Goal: Book appointment/travel/reservation

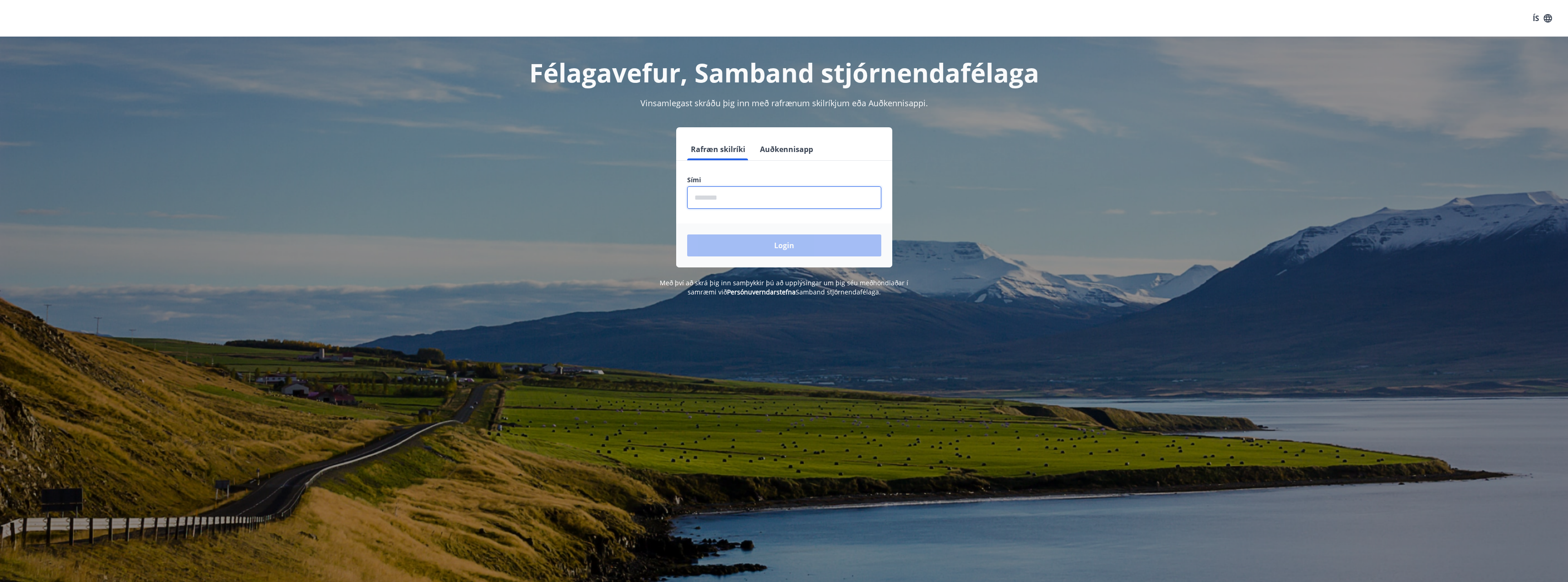
click at [726, 199] on input "phone" at bounding box center [784, 198] width 195 height 23
type input "********"
click at [720, 250] on button "Login" at bounding box center [784, 246] width 195 height 22
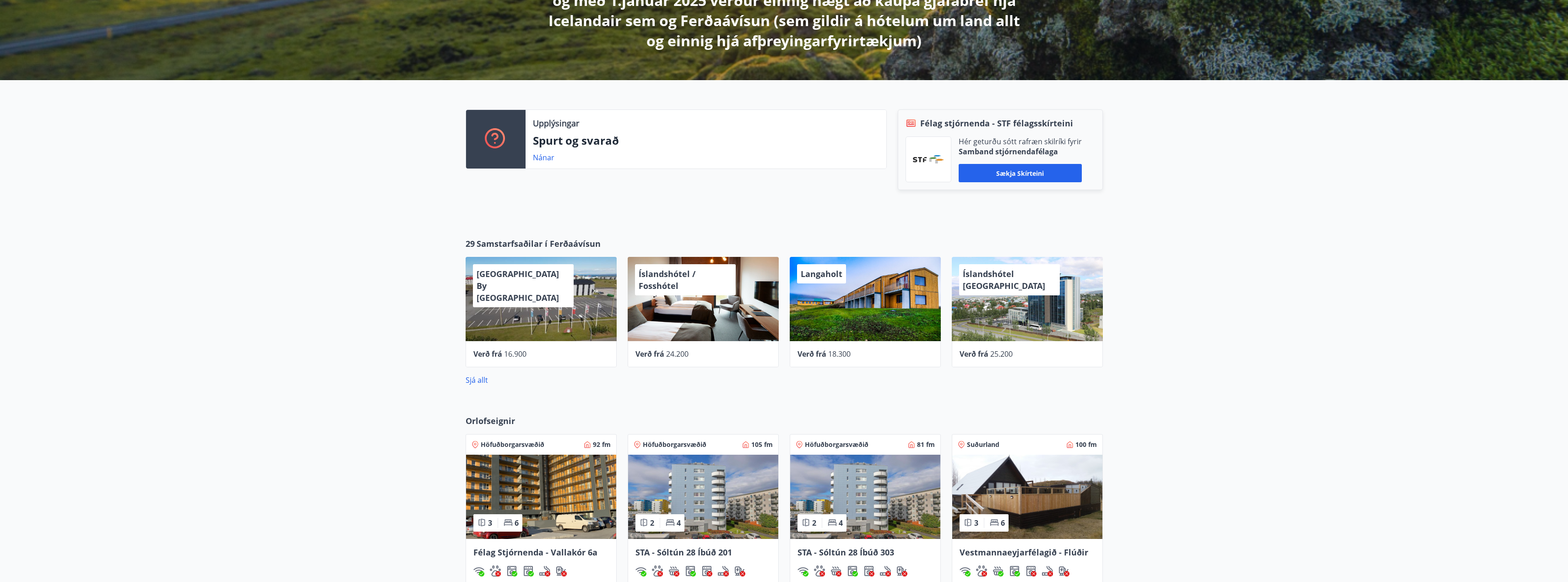
scroll to position [412, 0]
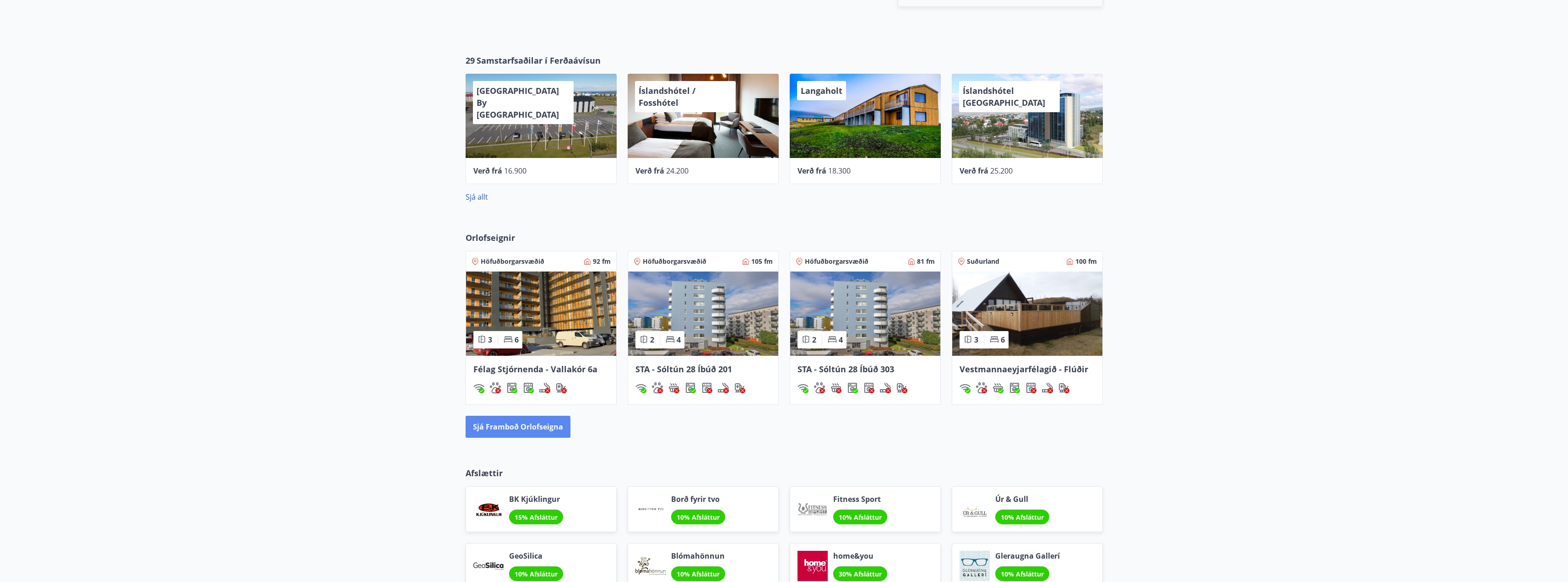
click at [519, 434] on button "Sjá framboð orlofseigna" at bounding box center [518, 427] width 105 height 22
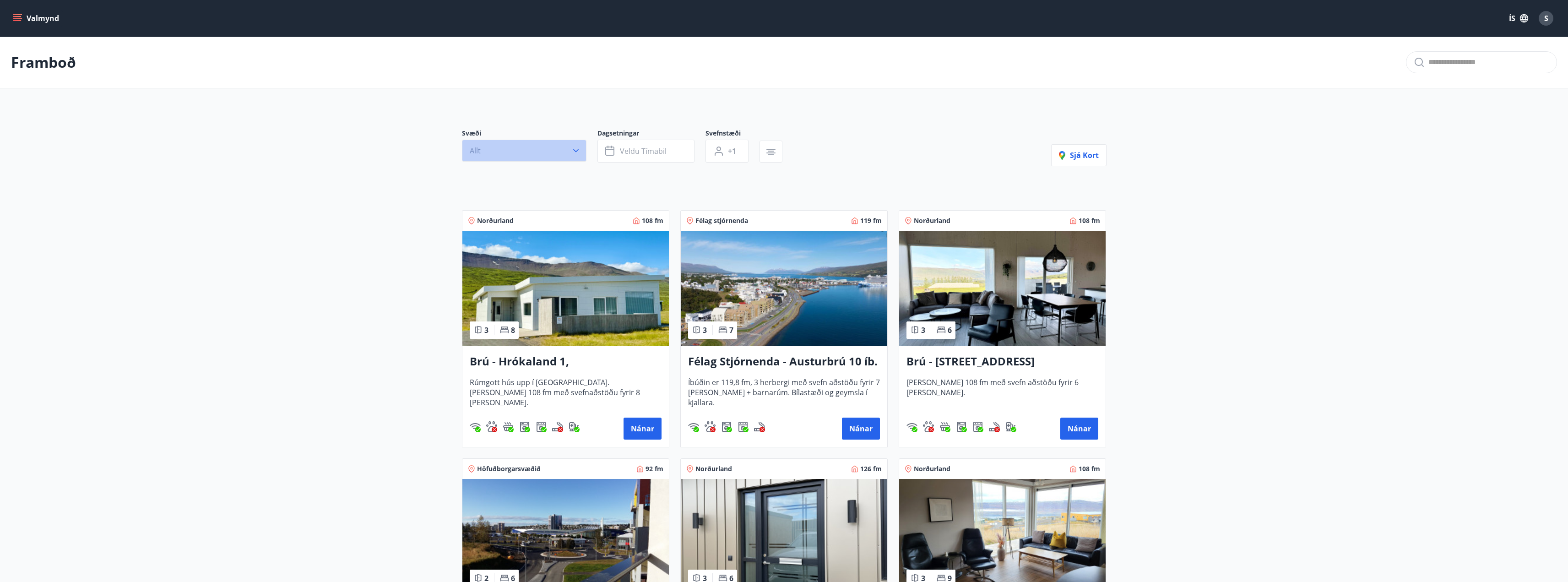
click at [480, 142] on button "Allt" at bounding box center [524, 150] width 125 height 22
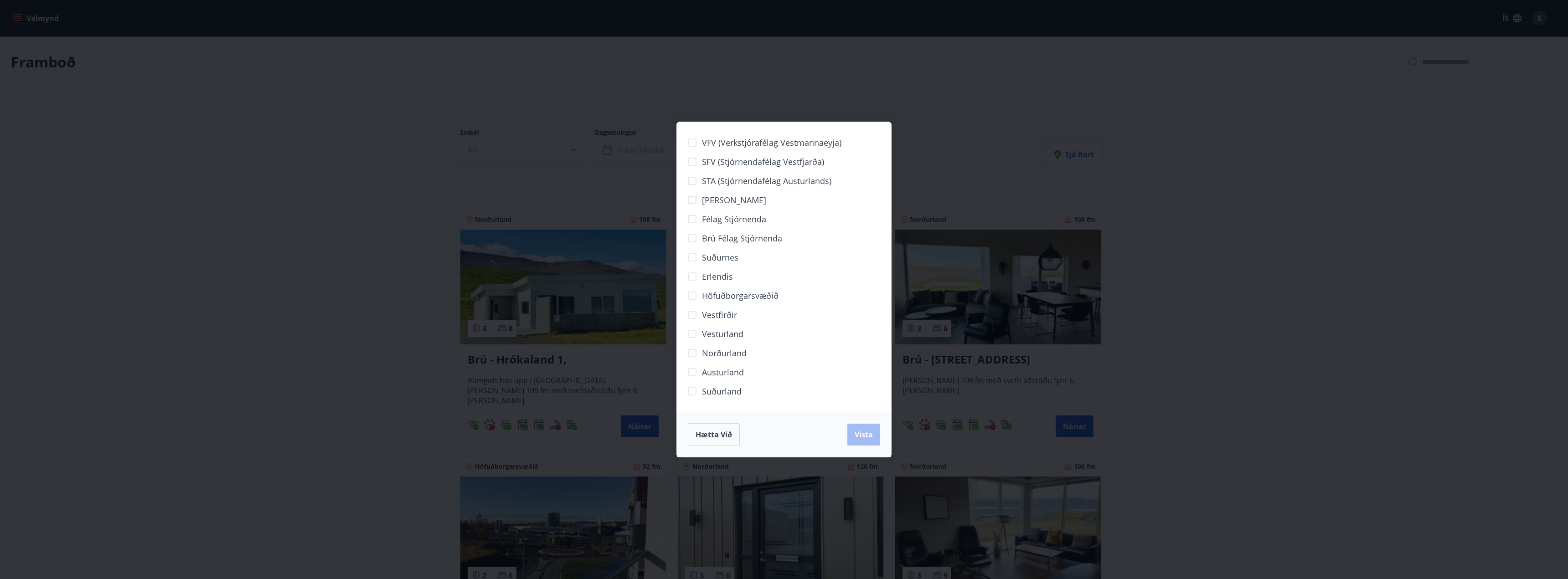
click at [717, 355] on span "Norðurland" at bounding box center [725, 353] width 45 height 12
click at [384, 253] on div "VFV (Verkstjórafélag Vestmannaeyja) SFV (Stjórnendafélag Vestfjarða) STA (Stjór…" at bounding box center [784, 290] width 1568 height 579
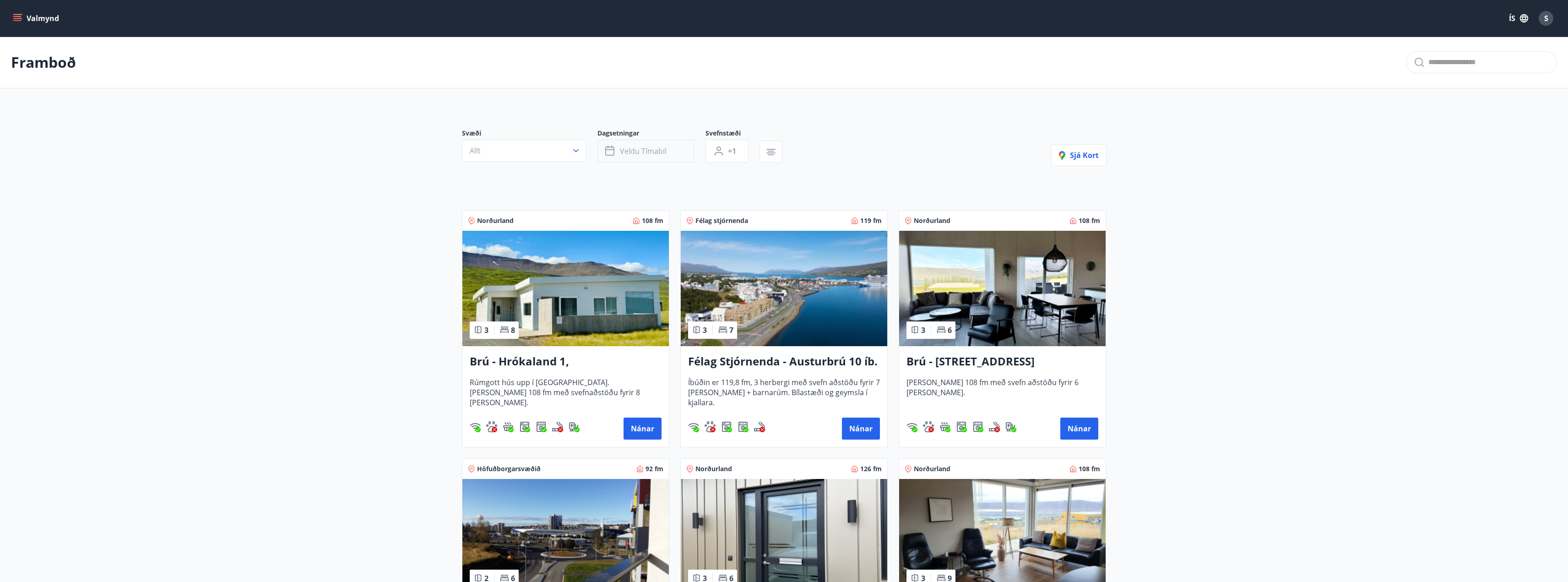
click at [667, 151] on button "Veldu tímabil" at bounding box center [645, 150] width 97 height 23
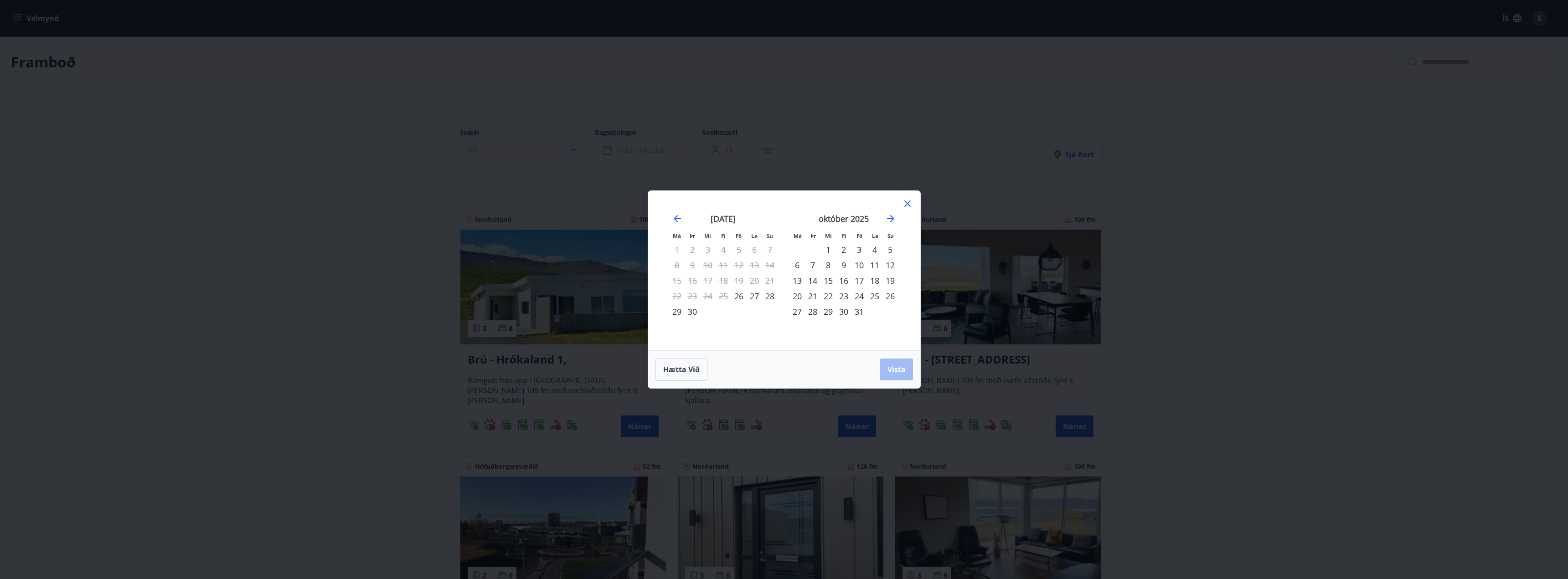
click at [739, 296] on div "26" at bounding box center [739, 296] width 16 height 16
click at [752, 297] on div "27" at bounding box center [754, 296] width 16 height 16
click at [897, 368] on span "Vista" at bounding box center [896, 370] width 19 height 10
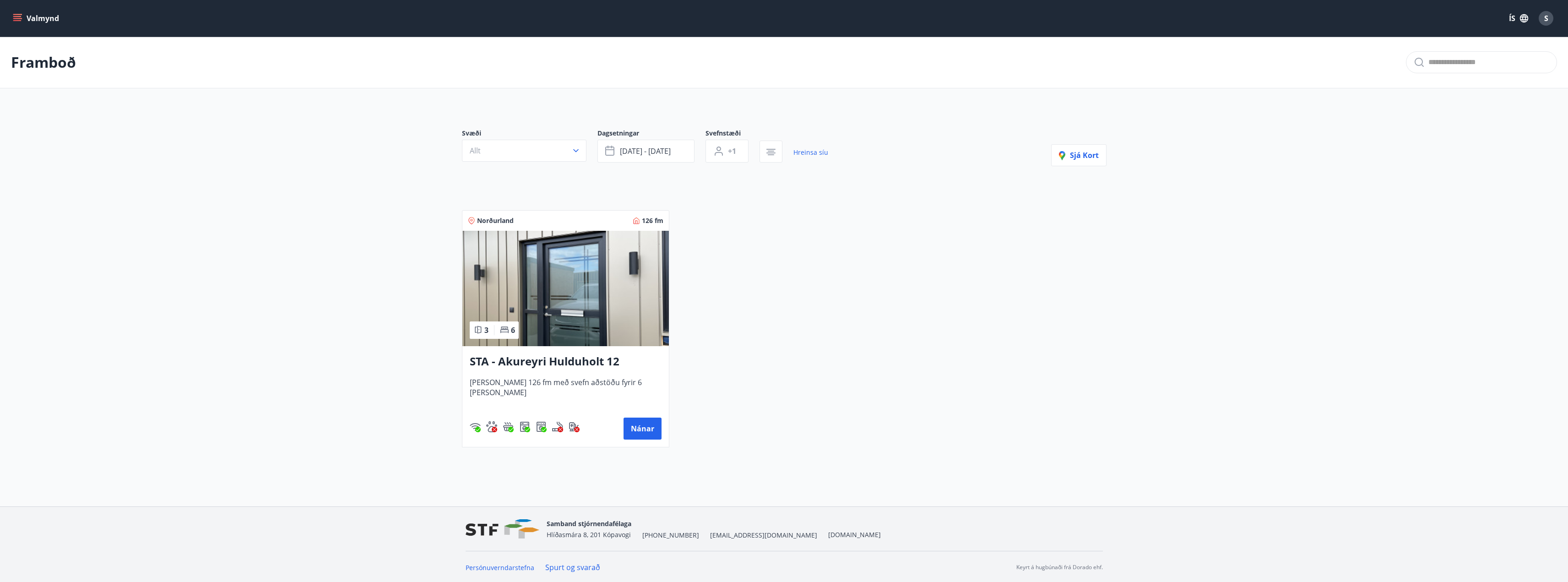
click at [545, 364] on h3 "STA - Akureyri Hulduholt 12" at bounding box center [565, 362] width 192 height 17
